Goal: Navigation & Orientation: Find specific page/section

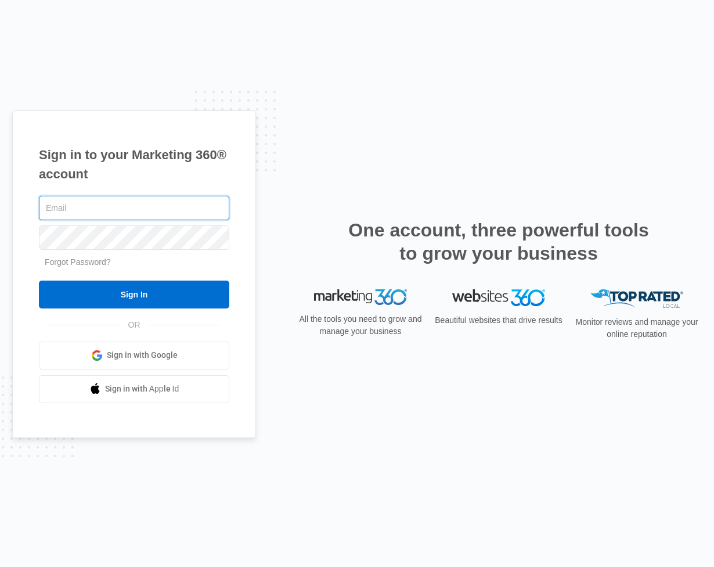
type input "[PERSON_NAME][EMAIL_ADDRESS][DOMAIN_NAME]"
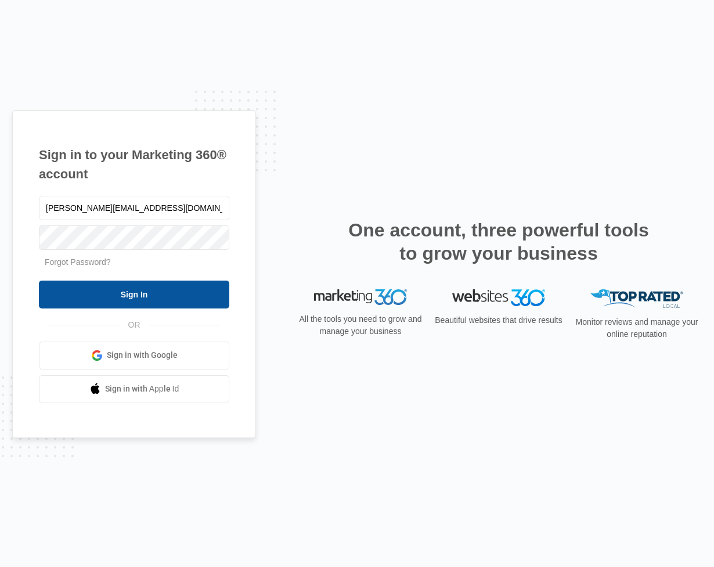
click at [149, 294] on input "Sign In" at bounding box center [134, 294] width 190 height 28
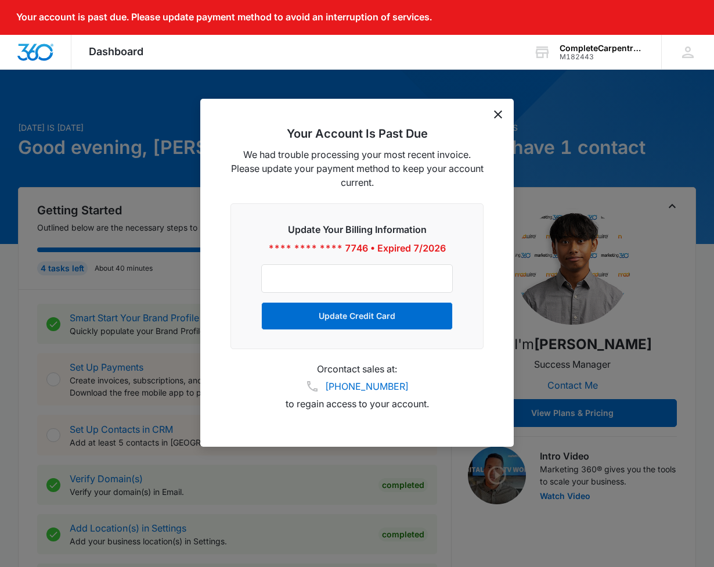
click at [499, 112] on icon "dismiss this dialog" at bounding box center [498, 114] width 8 height 8
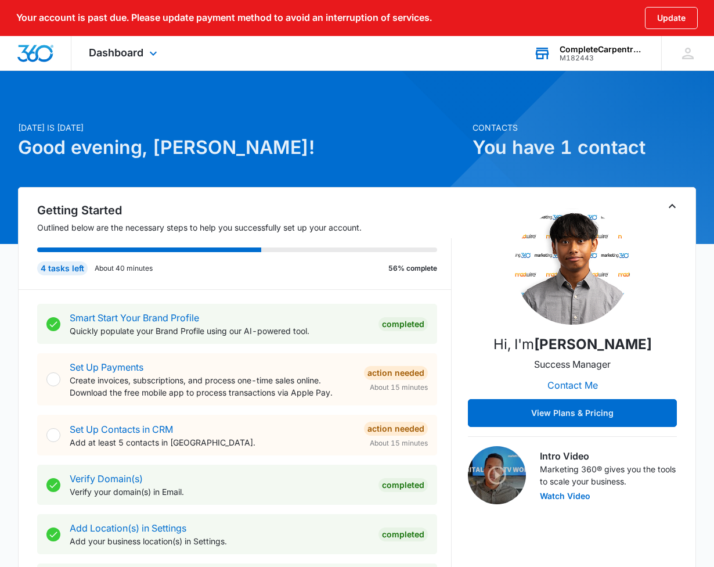
click at [609, 53] on div "CompleteCarpentryPros llc" at bounding box center [602, 49] width 85 height 9
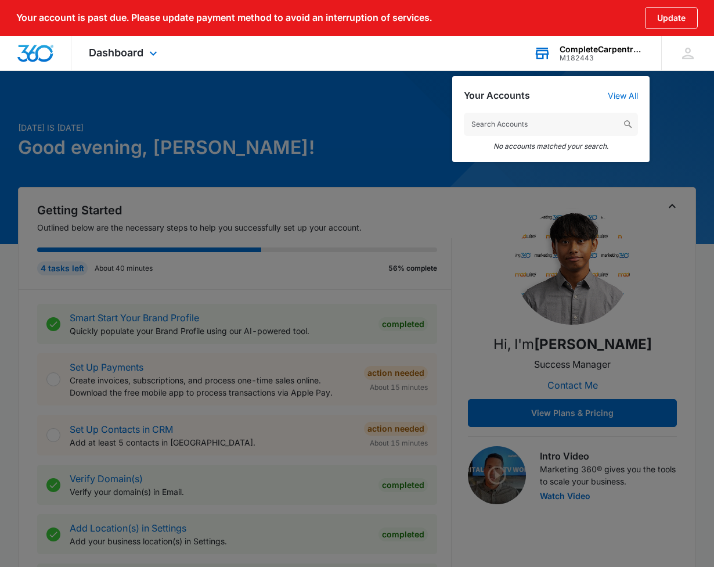
click at [609, 53] on div "CompleteCarpentryPros llc" at bounding box center [602, 49] width 85 height 9
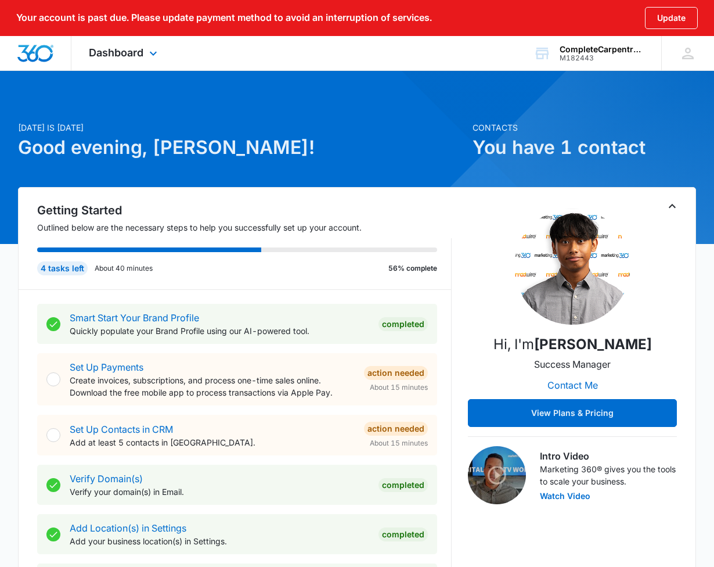
click at [139, 51] on div "Dashboard Apps Reputation Websites Forms CRM Email Social Shop Payments POS Con…" at bounding box center [124, 53] width 106 height 34
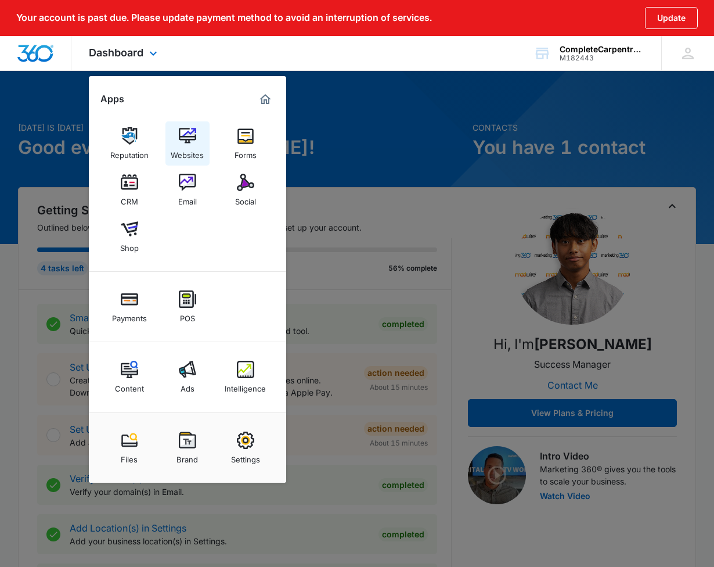
click at [192, 146] on div "Websites" at bounding box center [187, 152] width 33 height 15
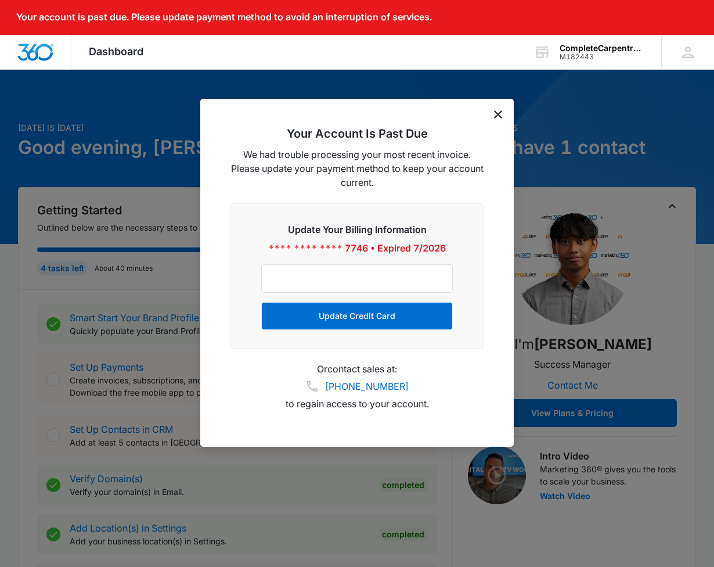
click at [498, 112] on icon "dismiss this dialog" at bounding box center [498, 114] width 8 height 8
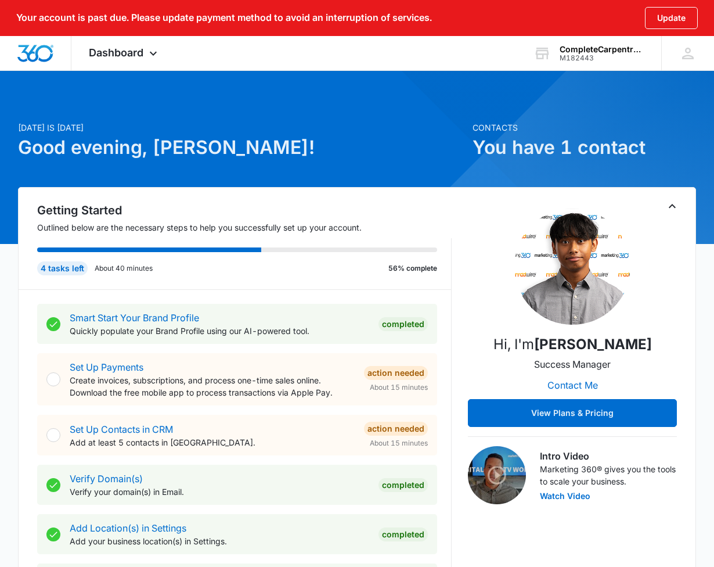
click at [518, 150] on h1 "You have 1 contact" at bounding box center [585, 148] width 224 height 28
